Goal: Task Accomplishment & Management: Use online tool/utility

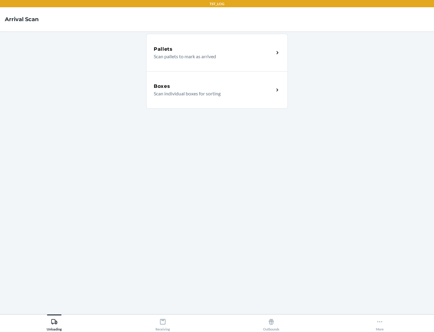
click at [214, 86] on div "Boxes" at bounding box center [214, 86] width 120 height 7
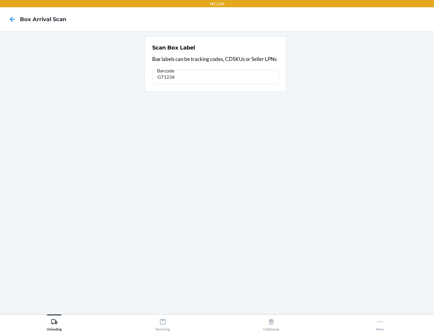
type input "GT1234"
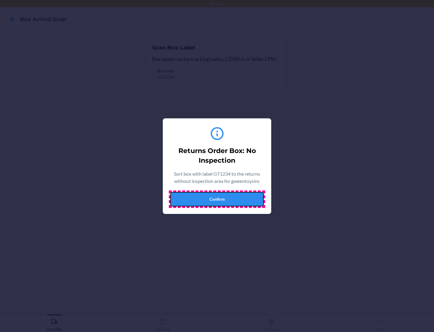
click at [217, 199] on button "Confirm" at bounding box center [216, 199] width 93 height 14
